Goal: Communication & Community: Participate in discussion

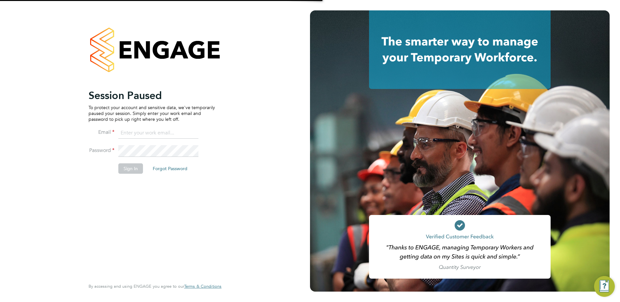
type input "[EMAIL_ADDRESS][DOMAIN_NAME]"
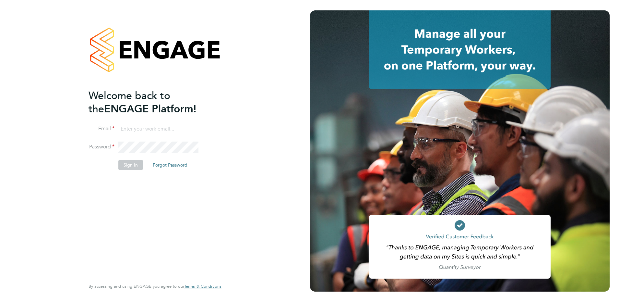
type input "[EMAIL_ADDRESS][DOMAIN_NAME]"
click at [131, 164] on button "Sign In" at bounding box center [130, 165] width 25 height 10
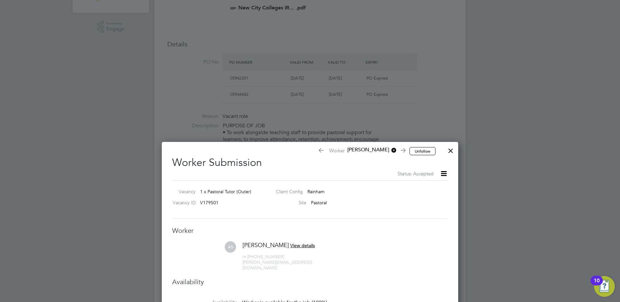
click at [452, 147] on div at bounding box center [451, 149] width 12 height 12
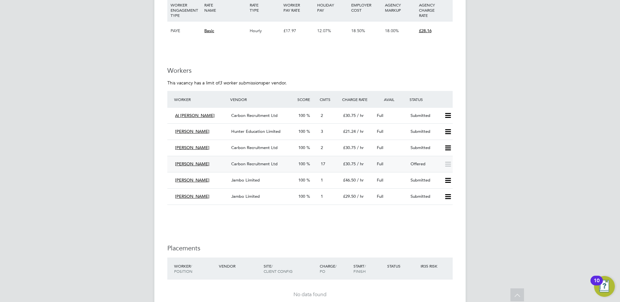
click at [217, 162] on div "Amy Stewart" at bounding box center [201, 164] width 56 height 11
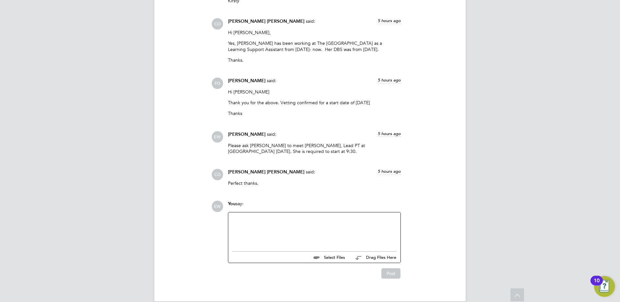
click at [291, 230] on div at bounding box center [314, 230] width 164 height 28
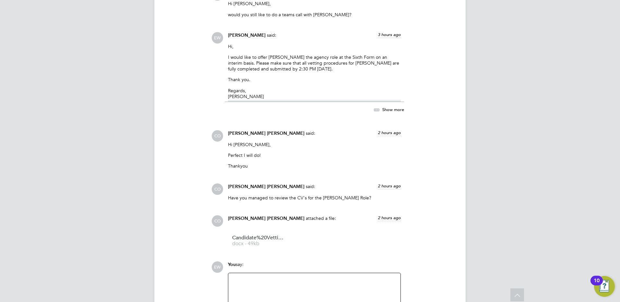
scroll to position [1109, 0]
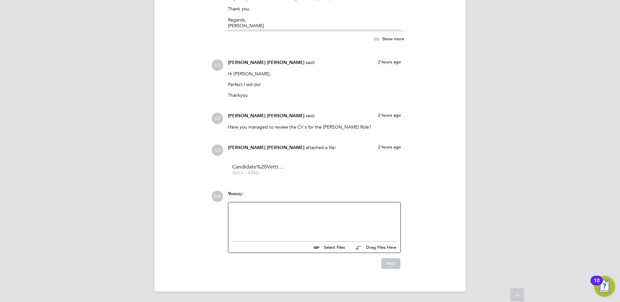
click at [320, 218] on div at bounding box center [314, 220] width 164 height 28
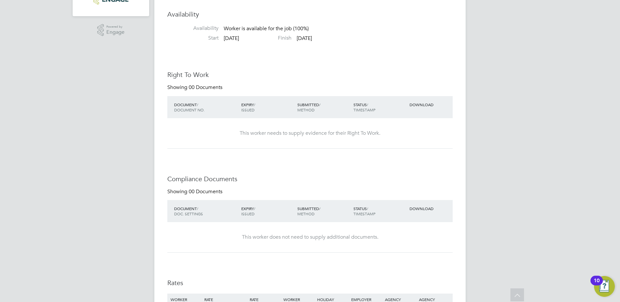
scroll to position [42, 0]
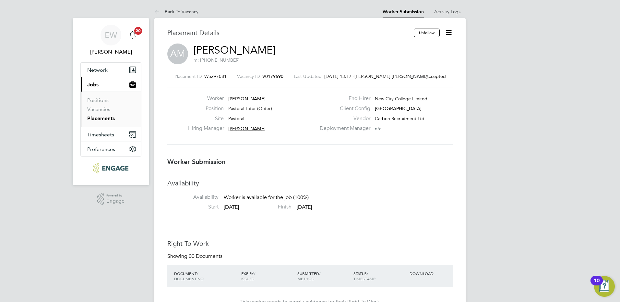
click at [447, 33] on icon at bounding box center [449, 33] width 8 height 8
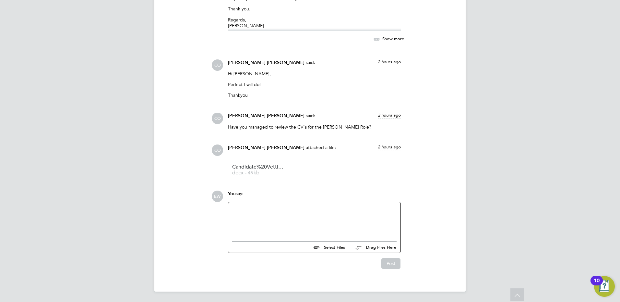
click at [327, 231] on div at bounding box center [314, 220] width 164 height 28
click at [277, 208] on div "@[PERSON_NAME]" at bounding box center [314, 220] width 164 height 28
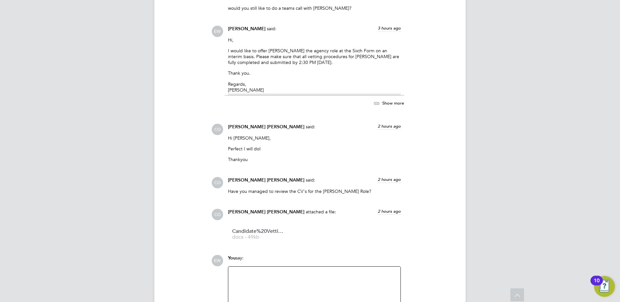
scroll to position [1109, 0]
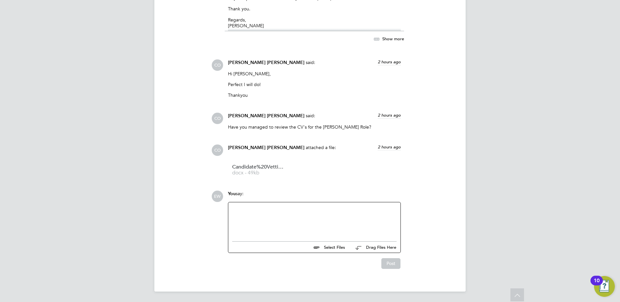
click at [313, 214] on div at bounding box center [314, 220] width 164 height 28
click at [389, 262] on button "Post" at bounding box center [390, 263] width 19 height 10
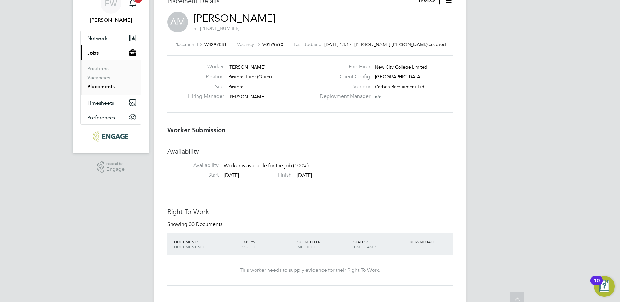
scroll to position [0, 0]
